Goal: Information Seeking & Learning: Compare options

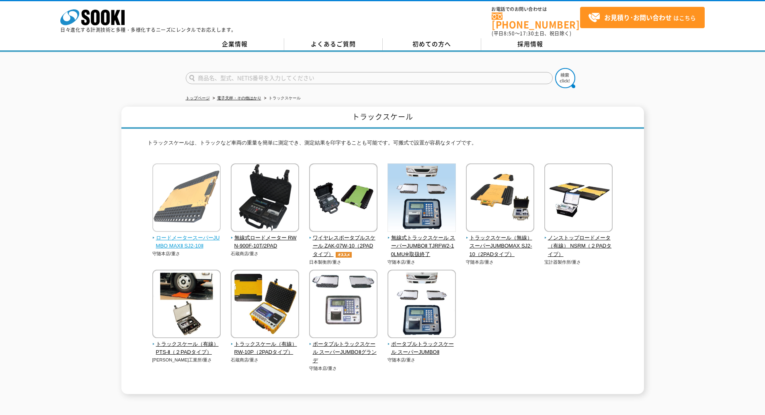
click at [172, 234] on span "ロードメータースーパーJUMBO MAXⅡ SJ2-10Ⅱ" at bounding box center [186, 242] width 69 height 17
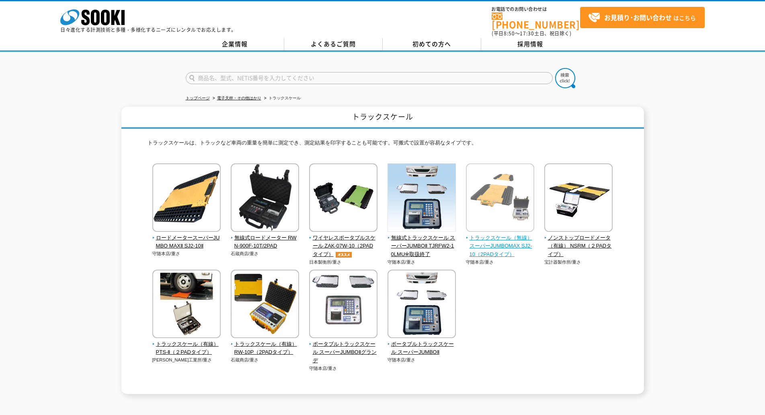
click at [482, 236] on span "トラックスケール（無線） スーパーJUMBOMAX SJ2-10（2PADタイプ）" at bounding box center [500, 246] width 69 height 25
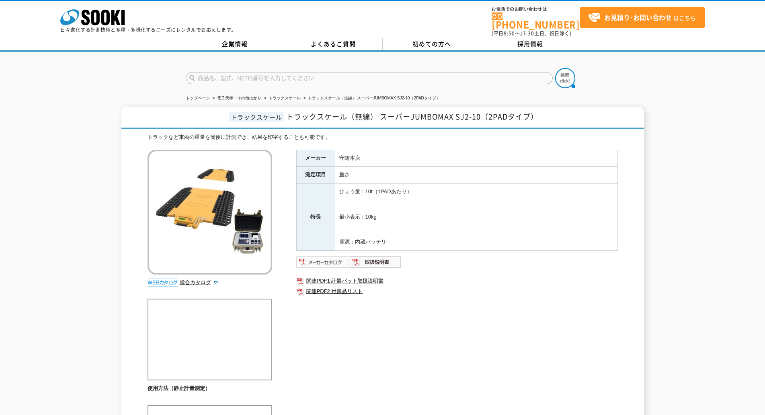
click at [325, 255] on img at bounding box center [322, 261] width 53 height 13
click at [375, 259] on img at bounding box center [375, 261] width 53 height 13
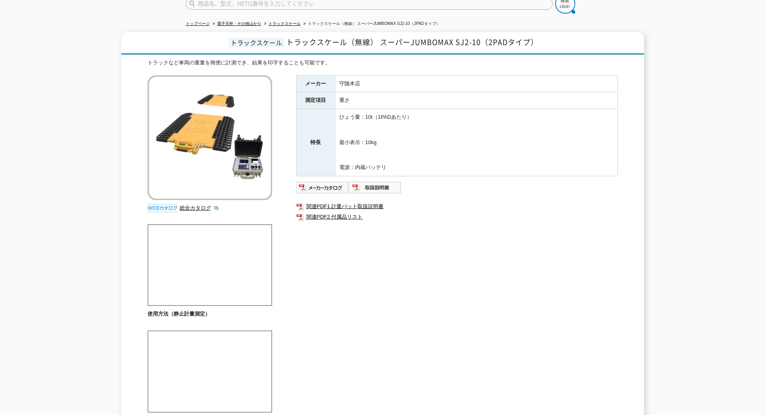
scroll to position [161, 0]
